Goal: Task Accomplishment & Management: Manage account settings

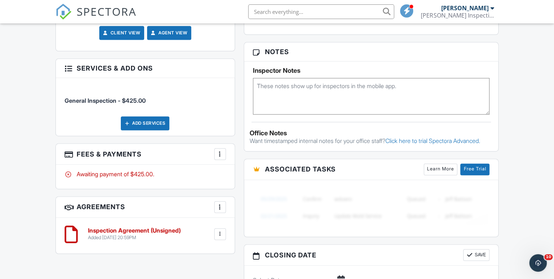
scroll to position [454, 0]
click at [220, 154] on div at bounding box center [219, 153] width 7 height 7
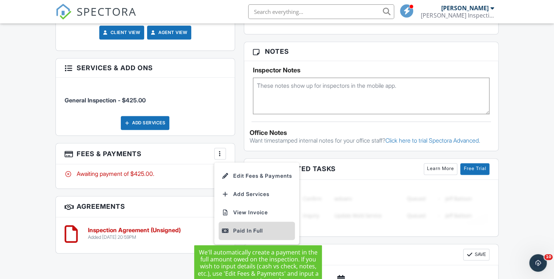
click at [245, 229] on div "Paid In Full" at bounding box center [257, 230] width 70 height 9
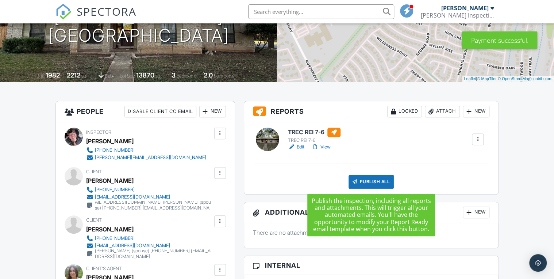
click at [377, 181] on div "Publish All" at bounding box center [372, 181] width 46 height 14
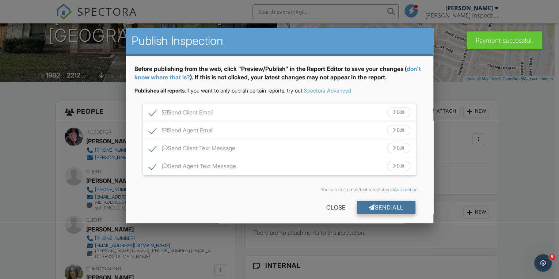
click at [380, 205] on div "Send All" at bounding box center [386, 206] width 58 height 13
